Goal: Transaction & Acquisition: Download file/media

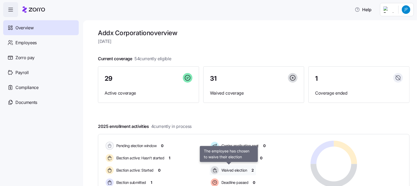
click at [235, 169] on span "Waived election" at bounding box center [233, 170] width 27 height 5
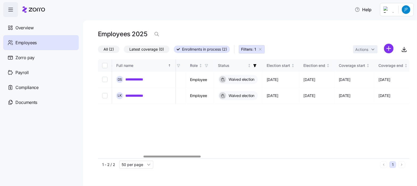
scroll to position [0, 246]
click at [172, 158] on div at bounding box center [254, 156] width 312 height 3
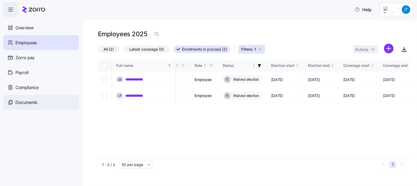
drag, startPoint x: 23, startPoint y: 102, endPoint x: 7, endPoint y: 102, distance: 16.5
click at [23, 102] on span "Documents" at bounding box center [26, 102] width 22 height 7
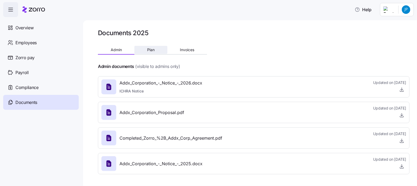
click at [153, 51] on span "Plan" at bounding box center [150, 50] width 7 height 4
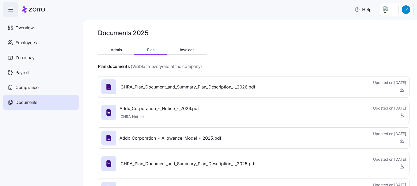
click at [164, 87] on span "ICHRA_Plan_Document_and_Summary_Plan_Description_-_2026.pdf" at bounding box center [188, 87] width 136 height 7
click at [402, 89] on icon "button" at bounding box center [402, 89] width 0 height 3
drag, startPoint x: 19, startPoint y: 27, endPoint x: 15, endPoint y: 26, distance: 4.3
click at [19, 27] on span "Overview" at bounding box center [24, 28] width 18 height 7
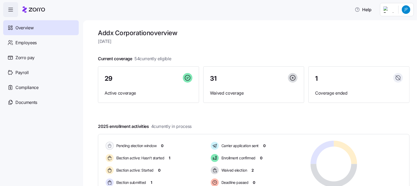
click at [407, 9] on html "Help Overview Employees Zorro pay Payroll Compliance Documents Addx Corporation…" at bounding box center [208, 91] width 417 height 183
click at [391, 54] on div "Log out" at bounding box center [385, 54] width 21 height 6
